Goal: Task Accomplishment & Management: Manage account settings

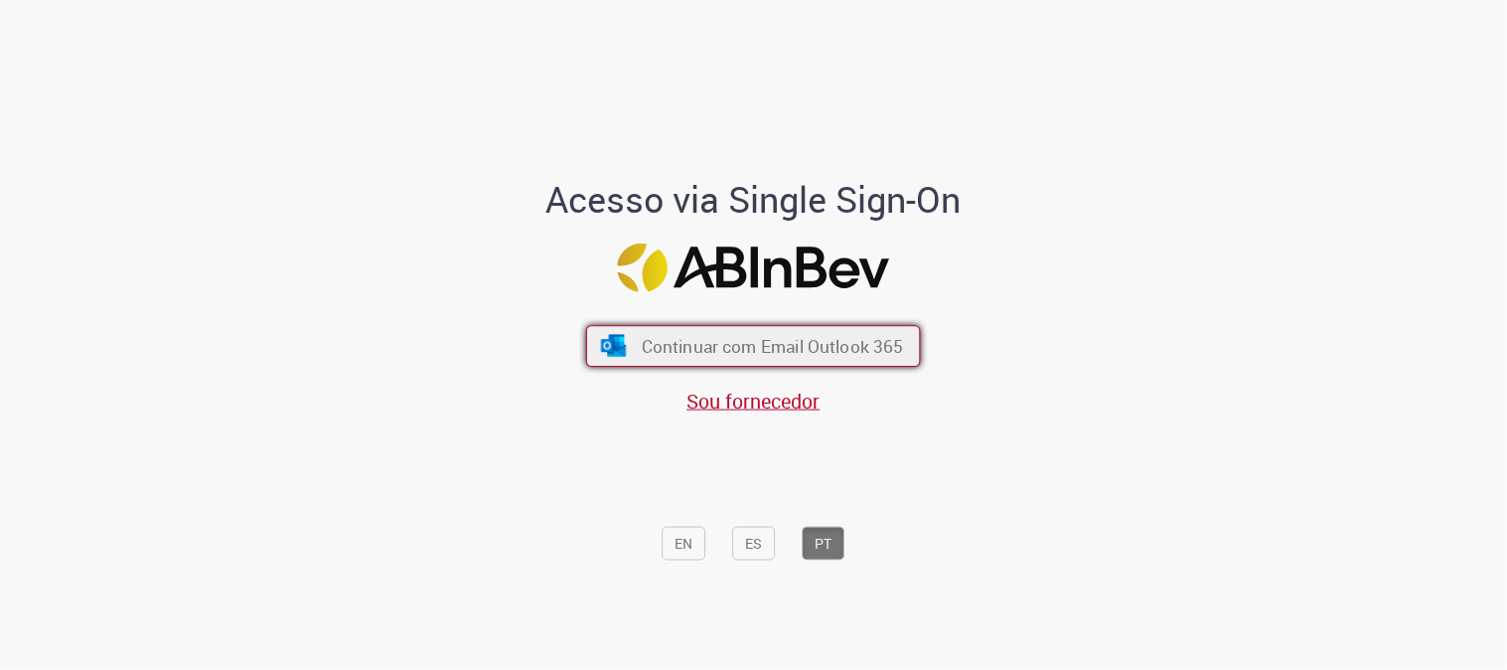
click at [633, 328] on button "Continuar com Email Outlook 365" at bounding box center [753, 346] width 335 height 42
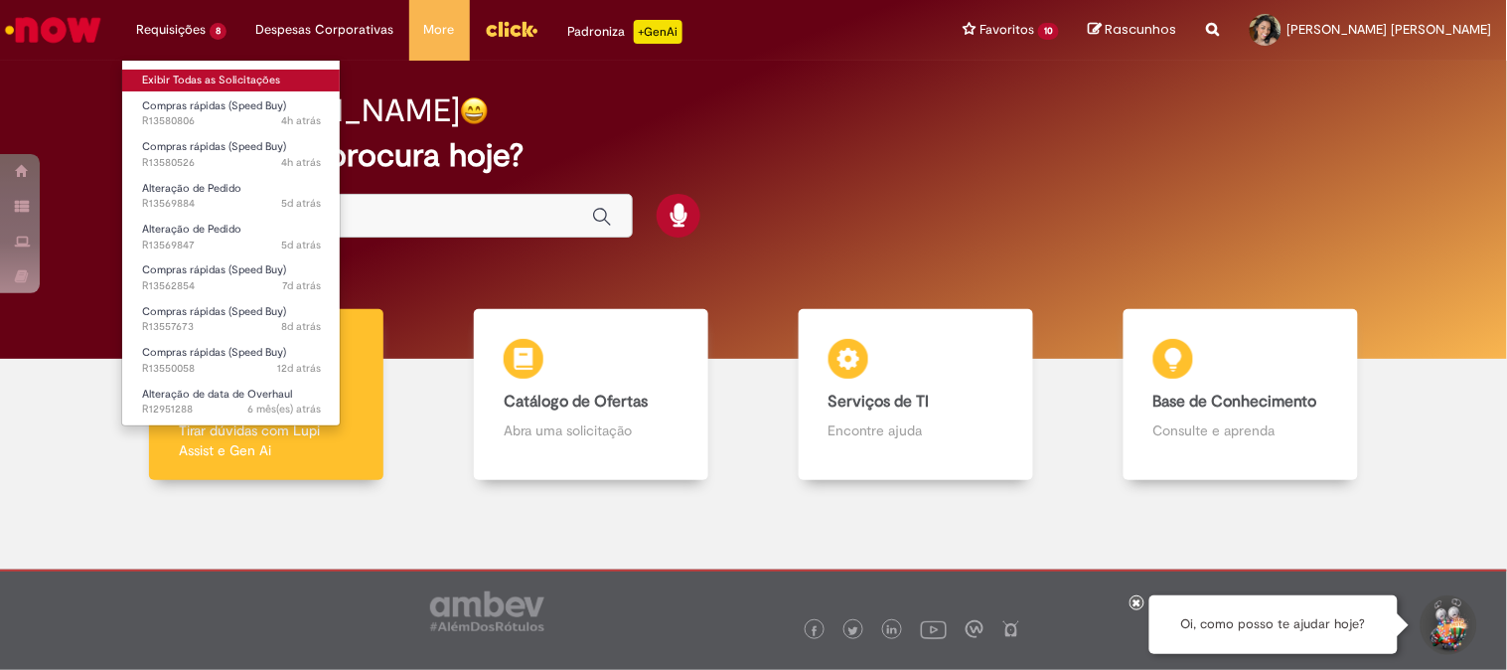
click at [235, 76] on link "Exibir Todas as Solicitações" at bounding box center [231, 81] width 219 height 22
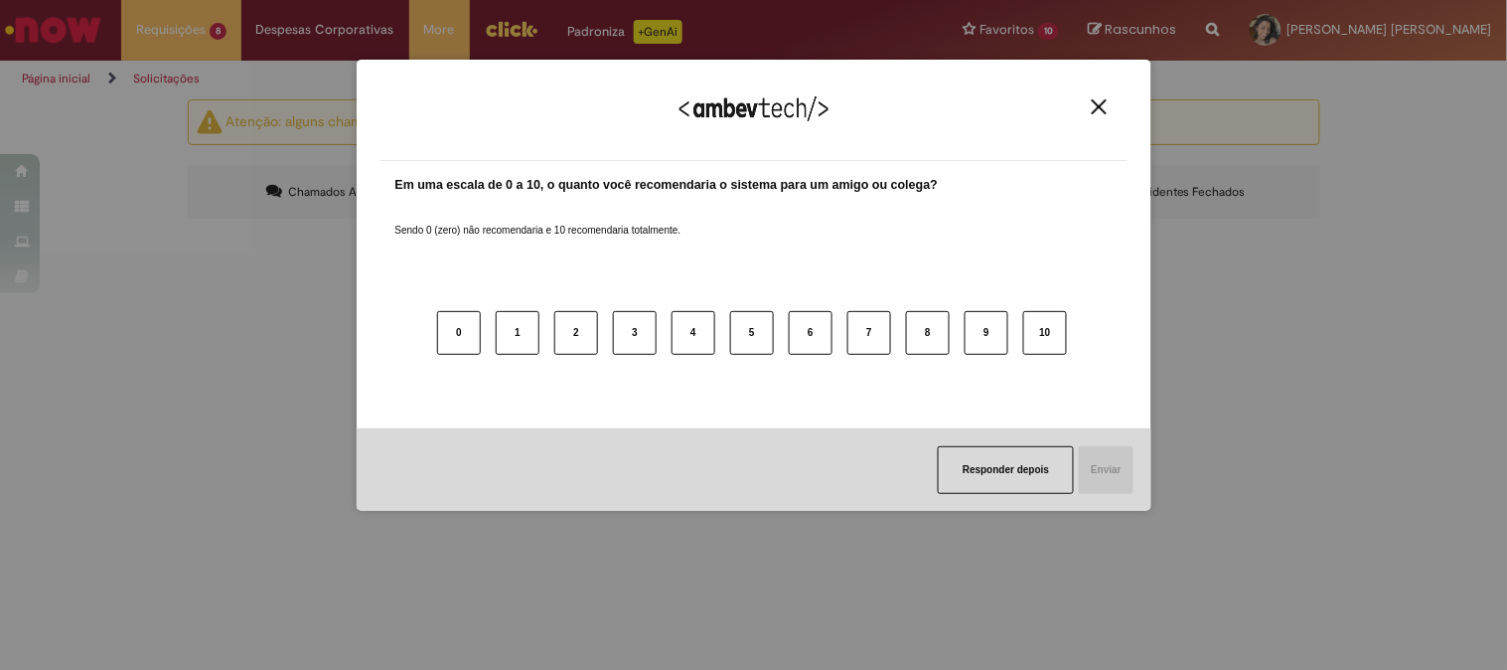
click at [1113, 103] on div "Agradecemos seu feedback!" at bounding box center [753, 121] width 747 height 77
click at [1106, 113] on button "Close" at bounding box center [1099, 106] width 27 height 17
